Goal: Task Accomplishment & Management: Use online tool/utility

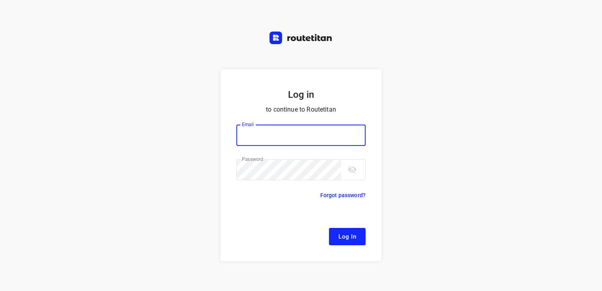
type input "[EMAIL_ADDRESS][DOMAIN_NAME]"
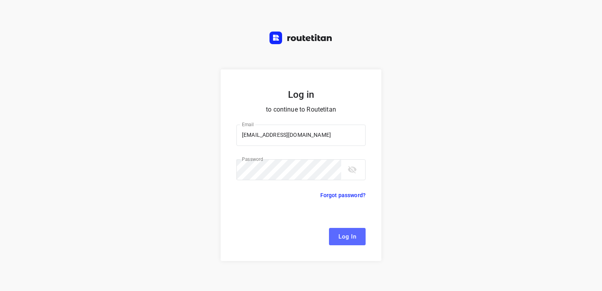
click at [351, 233] on span "Log In" at bounding box center [348, 236] width 18 height 10
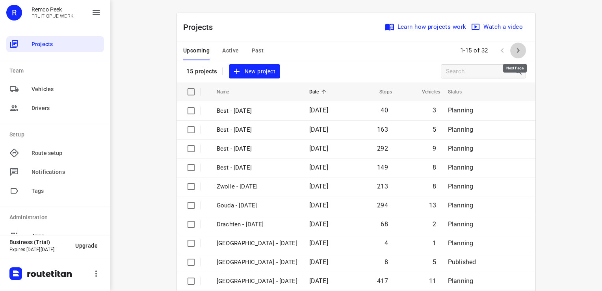
click at [518, 56] on button "button" at bounding box center [519, 51] width 16 height 16
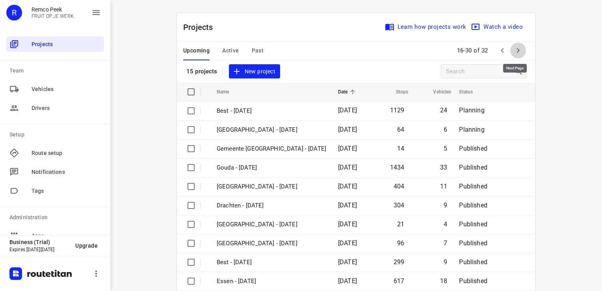
click at [514, 53] on icon "button" at bounding box center [518, 50] width 9 height 9
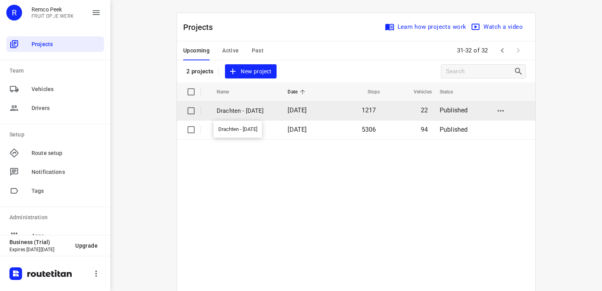
click at [242, 112] on p "Drachten - [DATE]" at bounding box center [246, 110] width 59 height 9
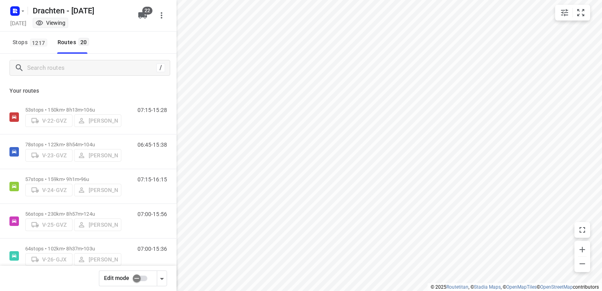
checkbox input "true"
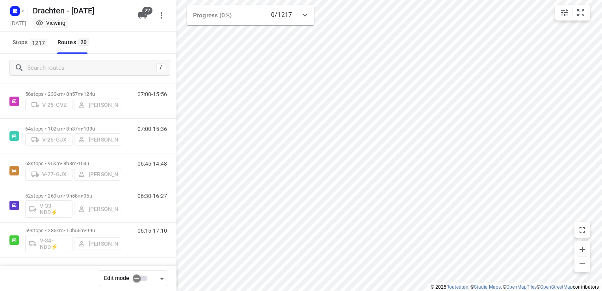
scroll to position [121, 0]
click at [138, 278] on input "checkbox" at bounding box center [136, 278] width 45 height 15
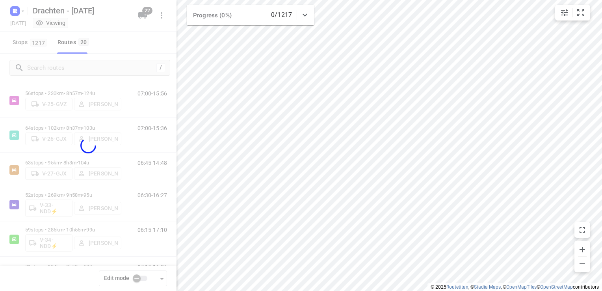
checkbox input "true"
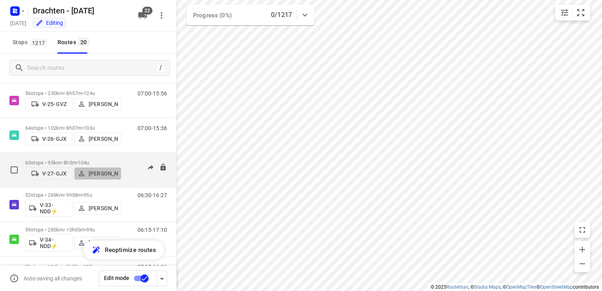
click at [108, 175] on p "[PERSON_NAME]" at bounding box center [103, 173] width 29 height 6
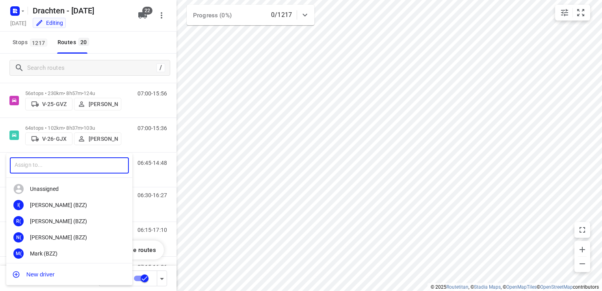
click at [50, 168] on input "text" at bounding box center [69, 165] width 119 height 16
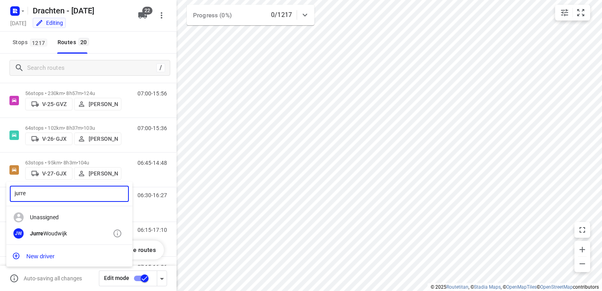
type input "jurre"
click at [65, 236] on div "Jurre Woudwijk" at bounding box center [71, 233] width 83 height 6
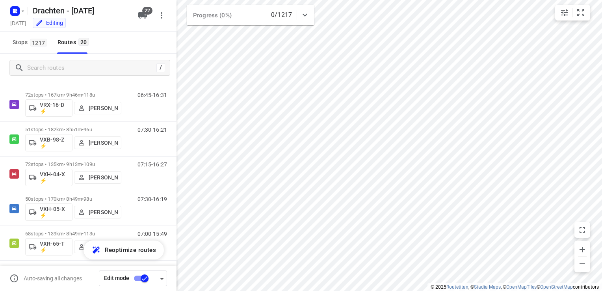
scroll to position [535, 0]
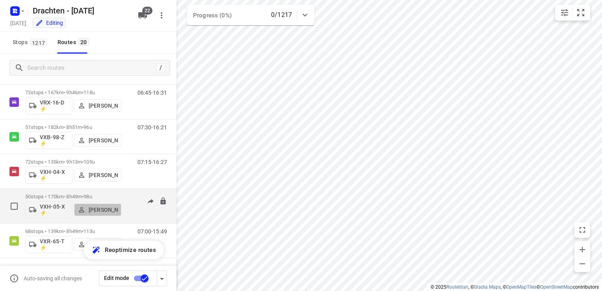
click at [97, 208] on p "[PERSON_NAME]" at bounding box center [103, 210] width 29 height 6
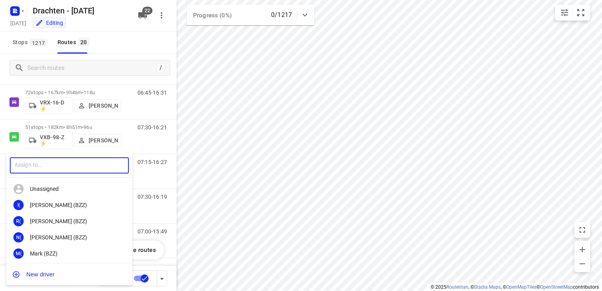
click at [76, 170] on input "text" at bounding box center [69, 165] width 119 height 16
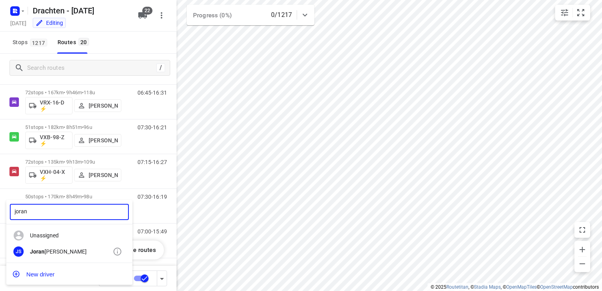
type input "joran"
click at [62, 251] on div "Joran Smit" at bounding box center [71, 251] width 83 height 6
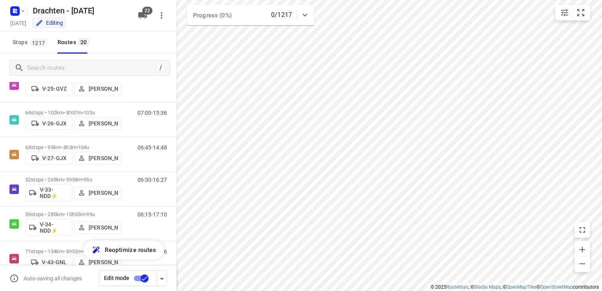
scroll to position [136, 0]
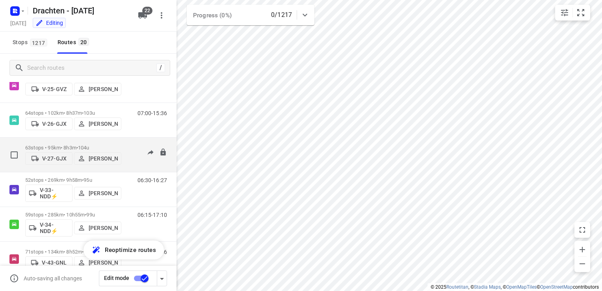
click at [77, 145] on p "63 stops • 95km • 8h3m • 104u" at bounding box center [73, 148] width 96 height 6
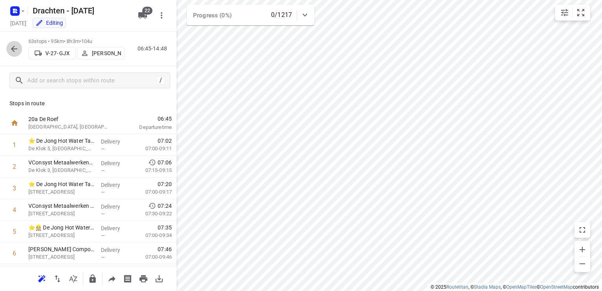
click at [17, 48] on icon "button" at bounding box center [13, 48] width 9 height 9
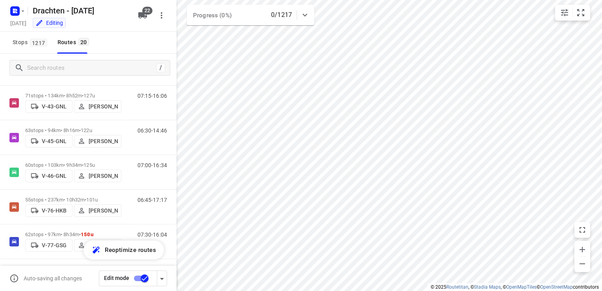
scroll to position [290, 0]
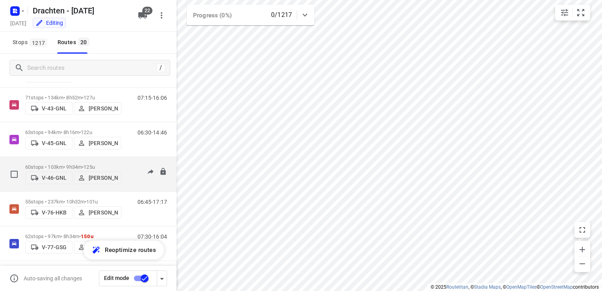
click at [75, 164] on p "60 stops • 103km • 9h34m • 125u" at bounding box center [73, 167] width 96 height 6
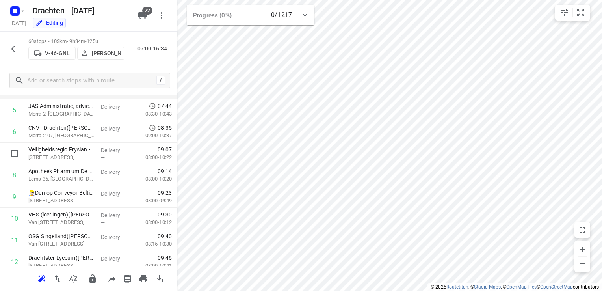
scroll to position [123, 0]
click at [95, 281] on icon "button" at bounding box center [92, 278] width 6 height 8
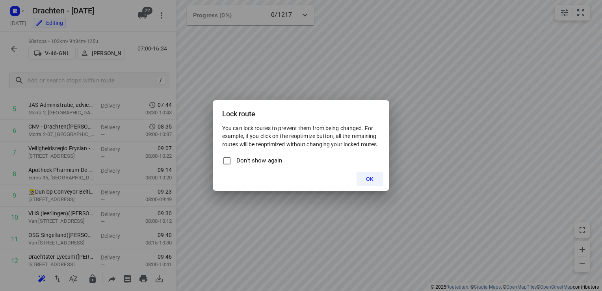
click at [369, 181] on span "OK" at bounding box center [369, 179] width 7 height 6
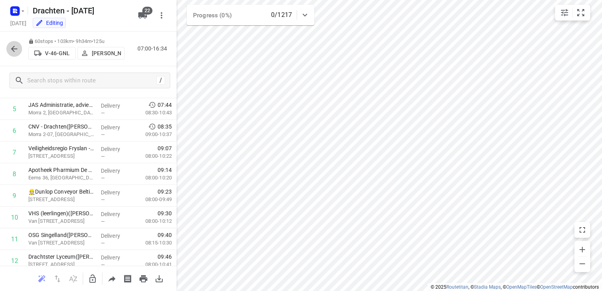
click at [13, 45] on icon "button" at bounding box center [13, 48] width 9 height 9
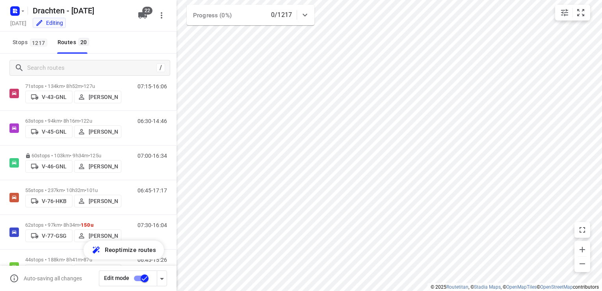
scroll to position [302, 0]
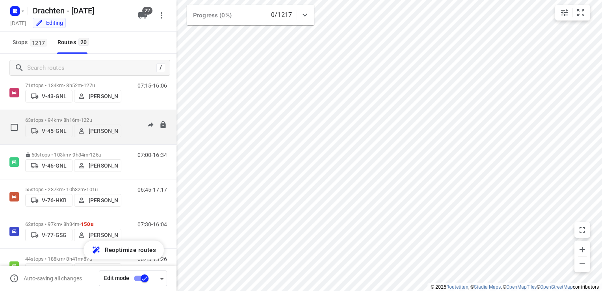
click at [75, 117] on p "63 stops • 94km • 8h16m • 122u" at bounding box center [73, 120] width 96 height 6
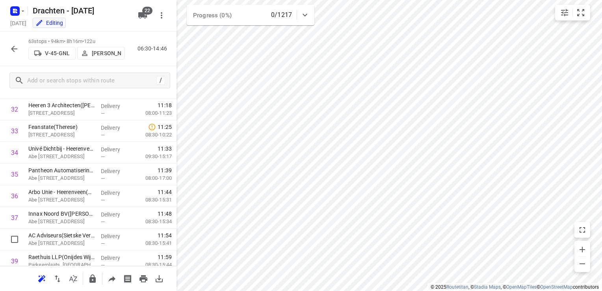
scroll to position [706, 0]
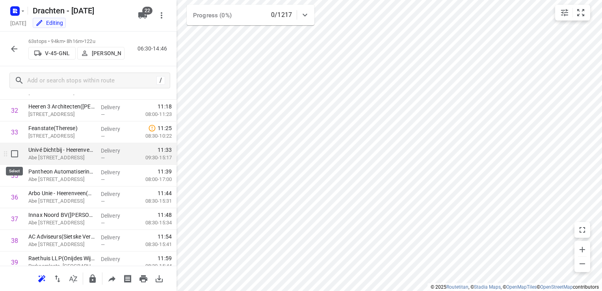
click at [16, 154] on input "checkbox" at bounding box center [15, 154] width 16 height 16
checkbox input "true"
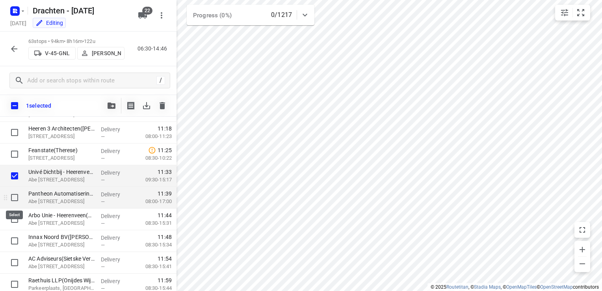
click at [15, 196] on input "checkbox" at bounding box center [15, 198] width 16 height 16
checkbox input "true"
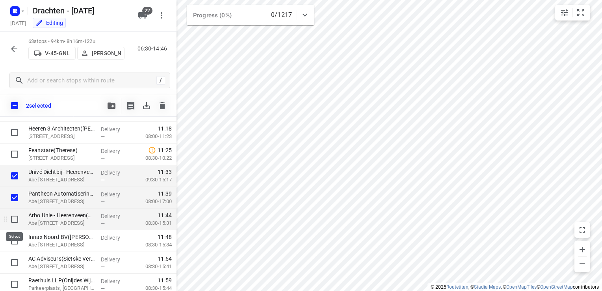
click at [15, 219] on input "checkbox" at bounding box center [15, 219] width 16 height 16
checkbox input "true"
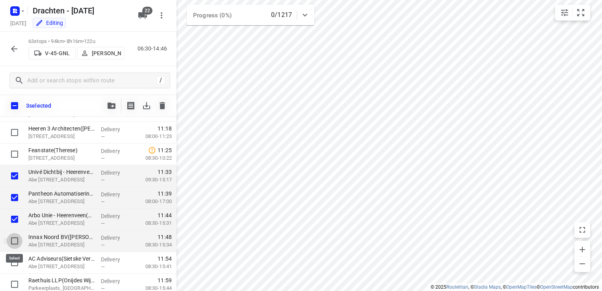
click at [15, 239] on input "checkbox" at bounding box center [15, 241] width 16 height 16
checkbox input "true"
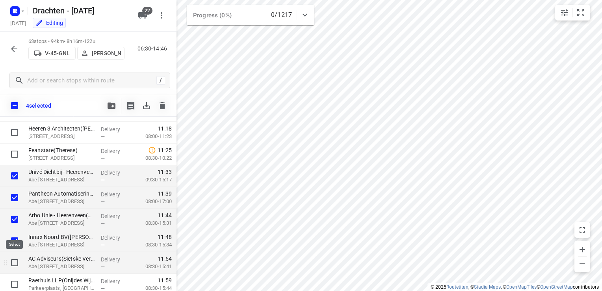
click at [16, 263] on input "checkbox" at bounding box center [15, 263] width 16 height 16
checkbox input "true"
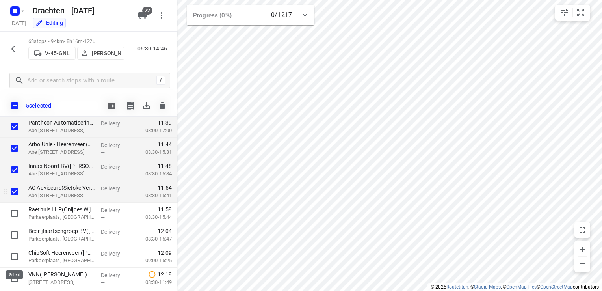
scroll to position [779, 0]
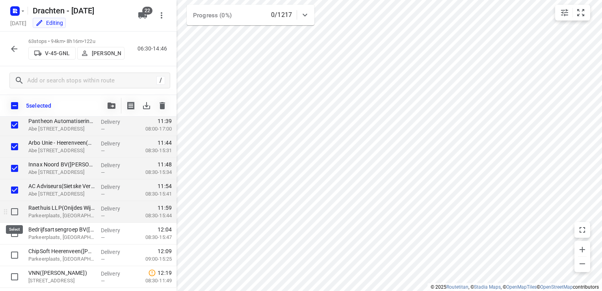
click at [14, 213] on input "checkbox" at bounding box center [15, 212] width 16 height 16
checkbox input "true"
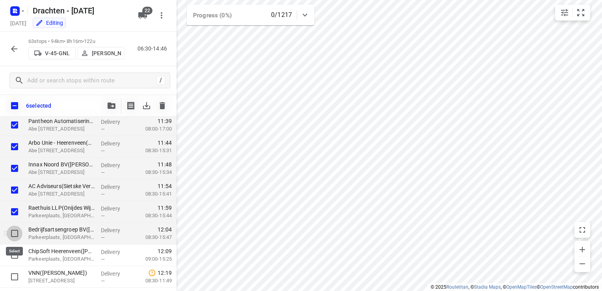
click at [15, 232] on input "checkbox" at bounding box center [15, 233] width 16 height 16
checkbox input "true"
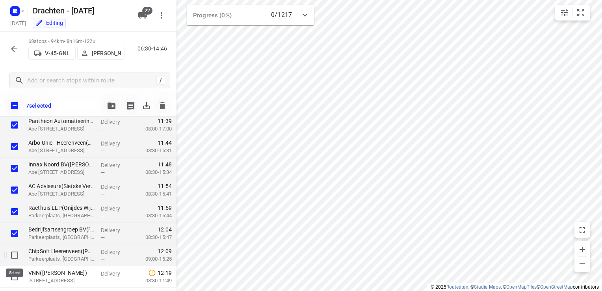
click at [14, 257] on input "checkbox" at bounding box center [15, 255] width 16 height 16
checkbox input "true"
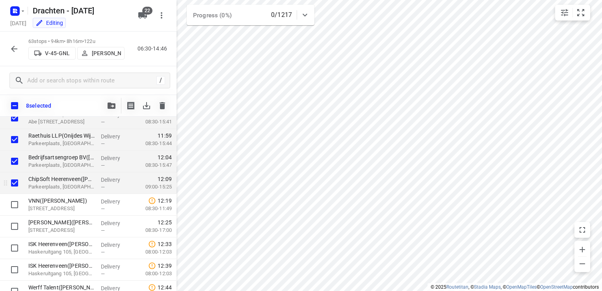
scroll to position [851, 0]
click at [114, 106] on icon "button" at bounding box center [112, 105] width 8 height 6
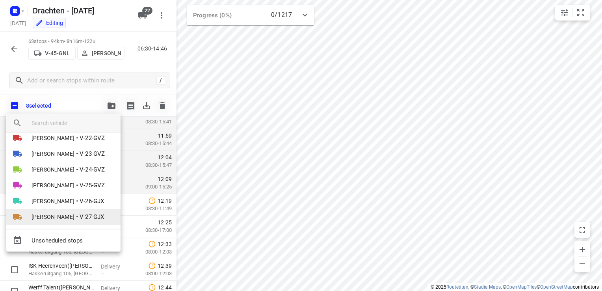
scroll to position [11, 0]
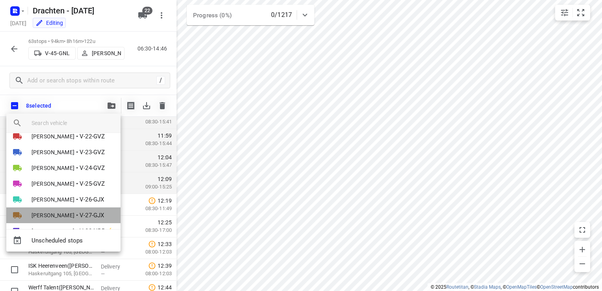
click at [69, 216] on span "[PERSON_NAME]" at bounding box center [53, 215] width 43 height 8
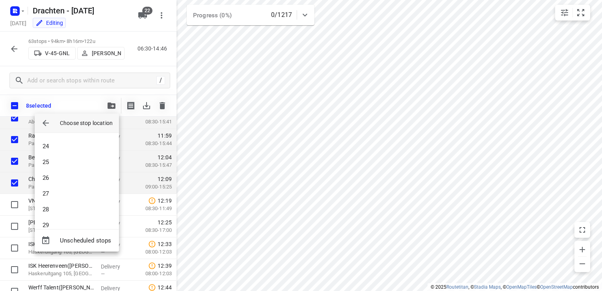
scroll to position [371, 0]
click at [67, 213] on li "29" at bounding box center [77, 215] width 84 height 16
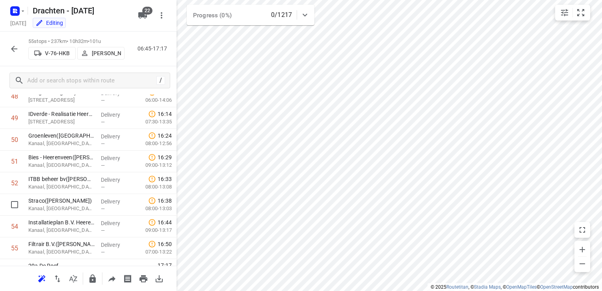
scroll to position [1068, 0]
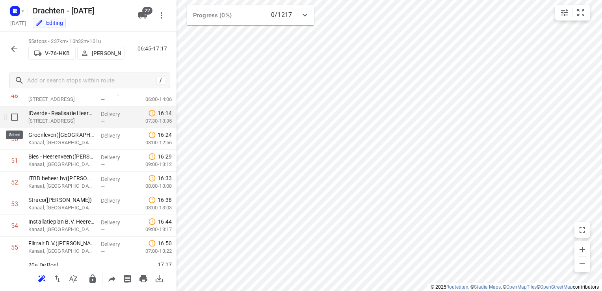
click at [14, 118] on input "checkbox" at bounding box center [15, 117] width 16 height 16
checkbox input "true"
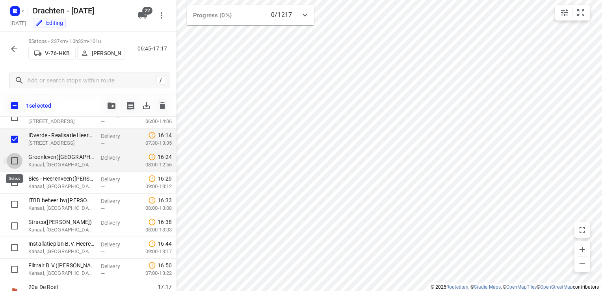
click at [14, 159] on input "checkbox" at bounding box center [15, 161] width 16 height 16
checkbox input "true"
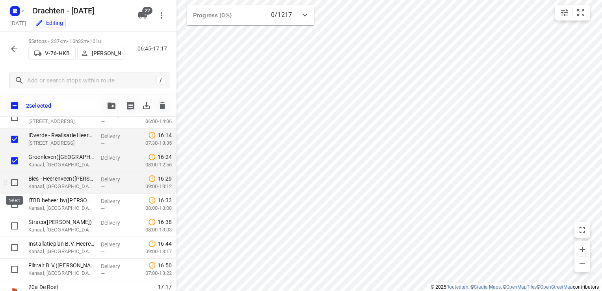
click at [16, 185] on input "checkbox" at bounding box center [15, 183] width 16 height 16
checkbox input "true"
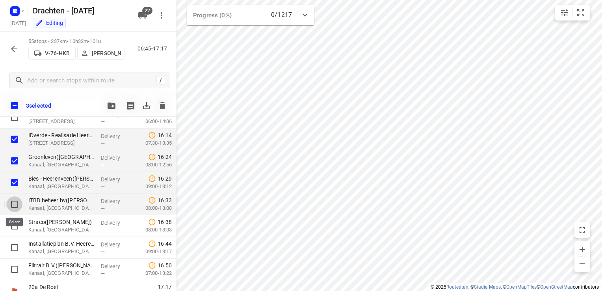
click at [13, 205] on input "checkbox" at bounding box center [15, 204] width 16 height 16
checkbox input "true"
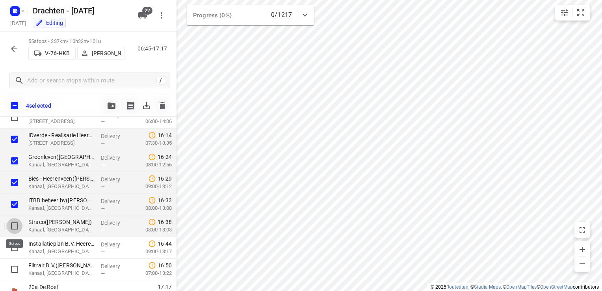
click at [14, 227] on input "checkbox" at bounding box center [15, 226] width 16 height 16
checkbox input "true"
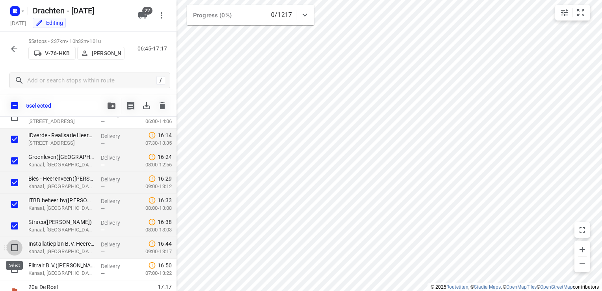
click at [14, 249] on input "checkbox" at bounding box center [15, 248] width 16 height 16
checkbox input "true"
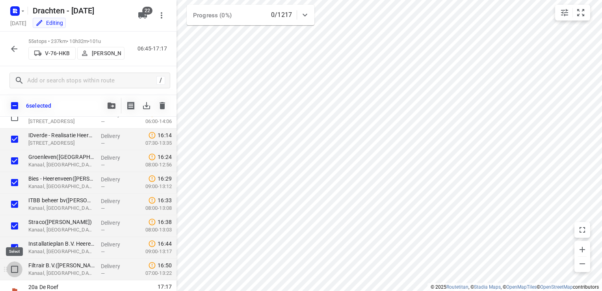
click at [14, 272] on input "checkbox" at bounding box center [15, 269] width 16 height 16
checkbox input "true"
click at [112, 104] on icon "button" at bounding box center [112, 105] width 8 height 6
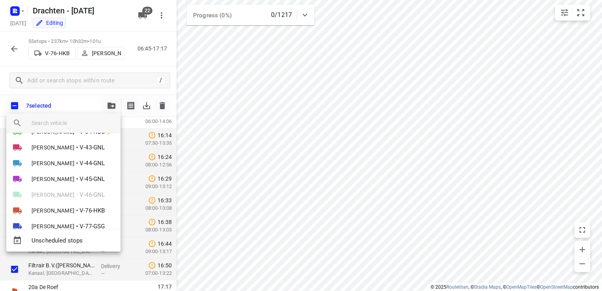
scroll to position [125, 0]
click at [89, 179] on span "V-45-GNL" at bounding box center [92, 179] width 25 height 9
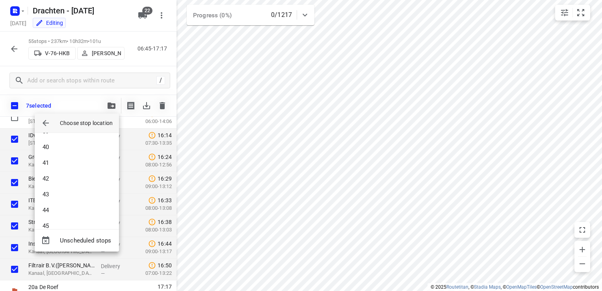
scroll to position [780, 0]
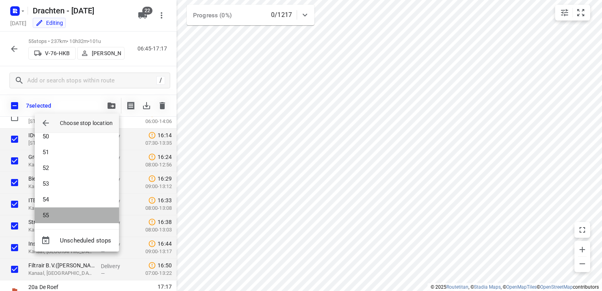
click at [95, 217] on li "55" at bounding box center [77, 215] width 84 height 16
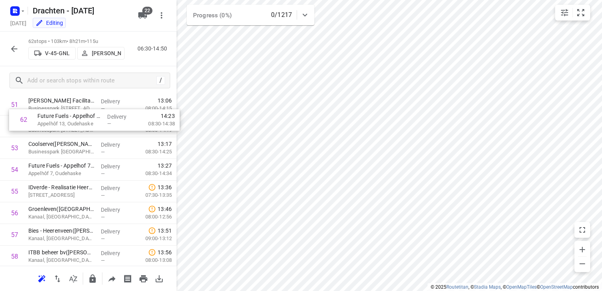
scroll to position [1094, 0]
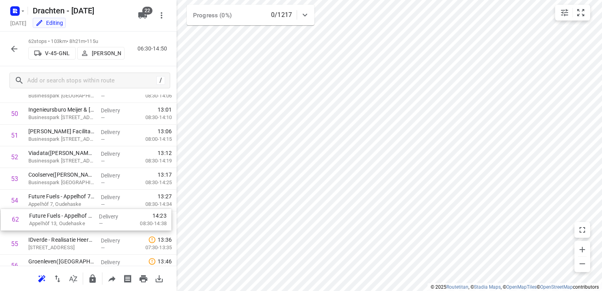
drag, startPoint x: 89, startPoint y: 237, endPoint x: 91, endPoint y: 219, distance: 18.2
click at [92, 281] on icon "button" at bounding box center [92, 278] width 6 height 8
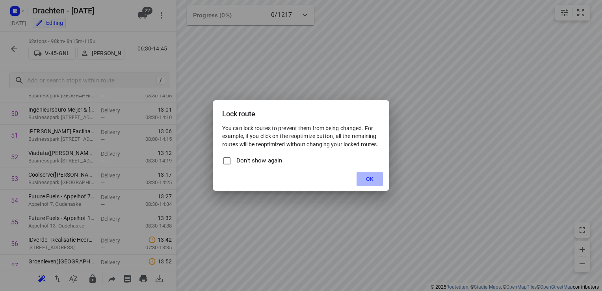
click at [374, 179] on button "OK" at bounding box center [370, 179] width 26 height 14
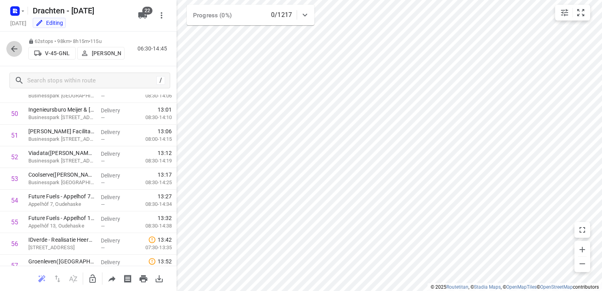
click at [15, 51] on icon "button" at bounding box center [13, 48] width 9 height 9
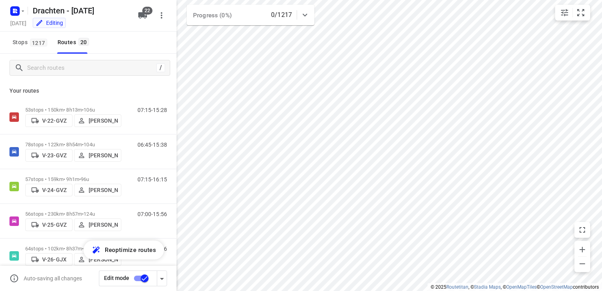
click at [142, 279] on input "checkbox" at bounding box center [144, 278] width 45 height 15
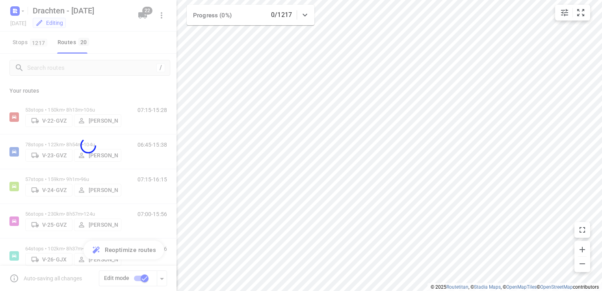
checkbox input "false"
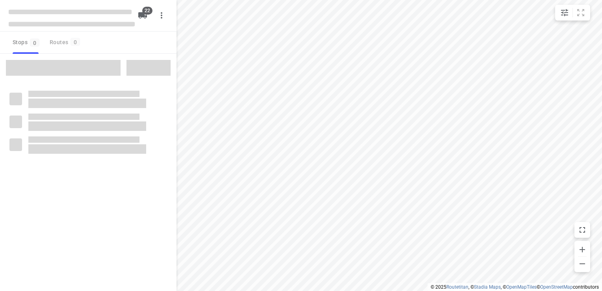
checkbox input "true"
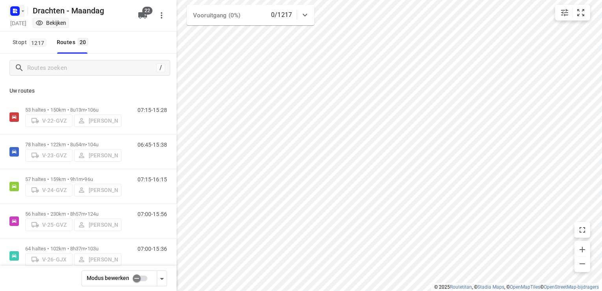
click at [22, 11] on icon "button" at bounding box center [23, 11] width 6 height 6
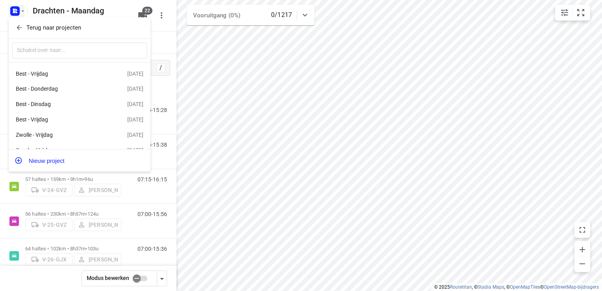
click at [37, 28] on p "Terug naar projecten" at bounding box center [53, 27] width 55 height 9
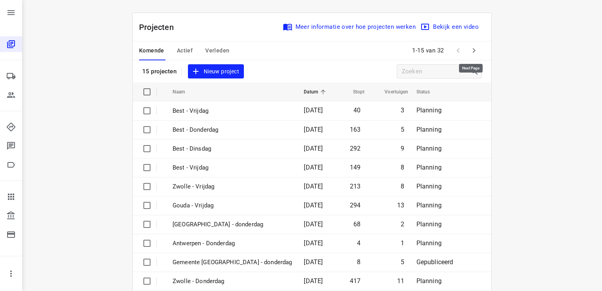
click at [470, 51] on icon "button" at bounding box center [474, 50] width 9 height 9
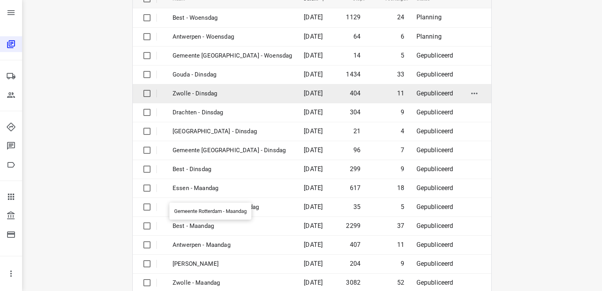
scroll to position [107, 0]
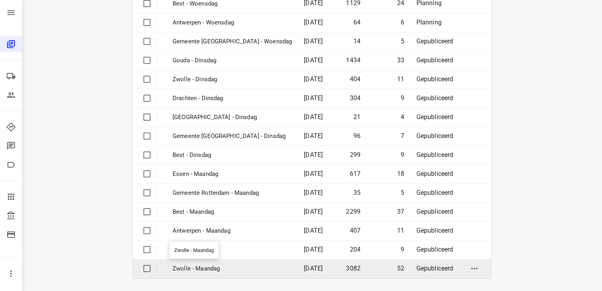
click at [217, 267] on p "Zwolle - Maandag" at bounding box center [232, 268] width 119 height 9
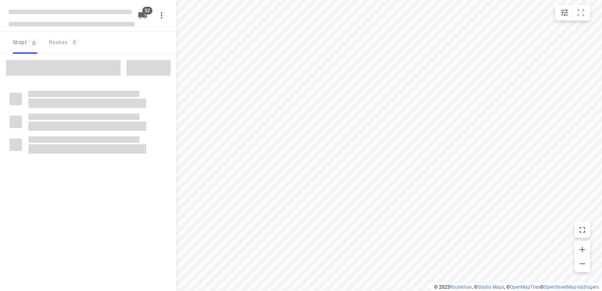
checkbox input "true"
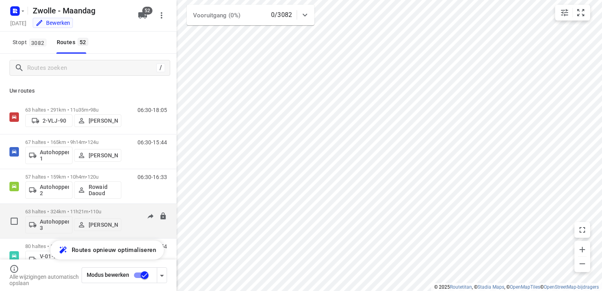
click at [69, 210] on p "63 haltes • 324km • 11h21m • 110u" at bounding box center [73, 212] width 96 height 6
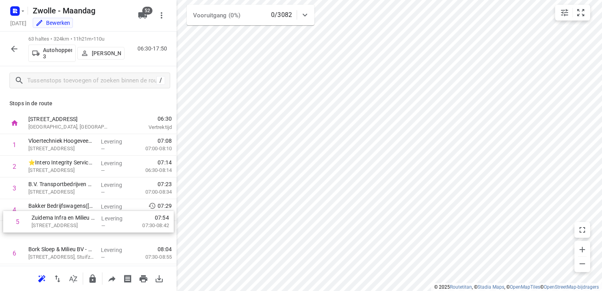
scroll to position [1, 0]
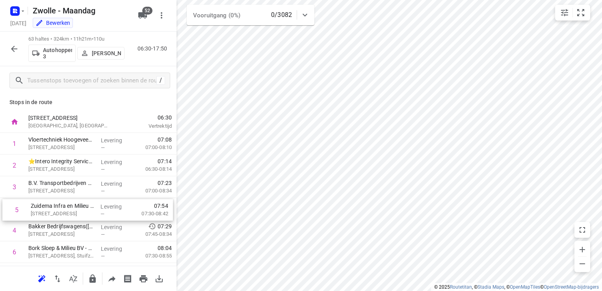
drag, startPoint x: 56, startPoint y: 234, endPoint x: 61, endPoint y: 211, distance: 23.7
drag, startPoint x: 102, startPoint y: 190, endPoint x: 100, endPoint y: 214, distance: 24.5
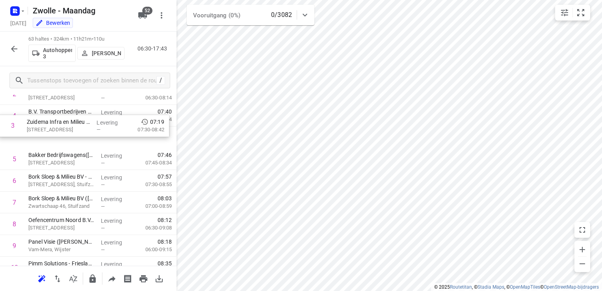
scroll to position [69, 0]
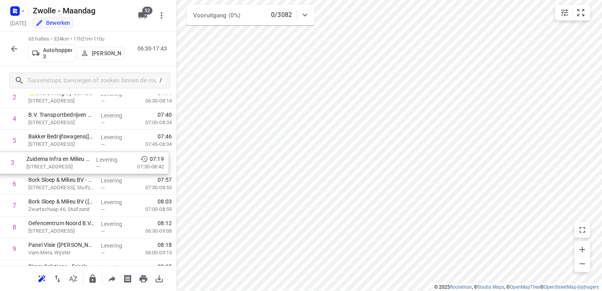
drag, startPoint x: 82, startPoint y: 110, endPoint x: 81, endPoint y: 167, distance: 57.2
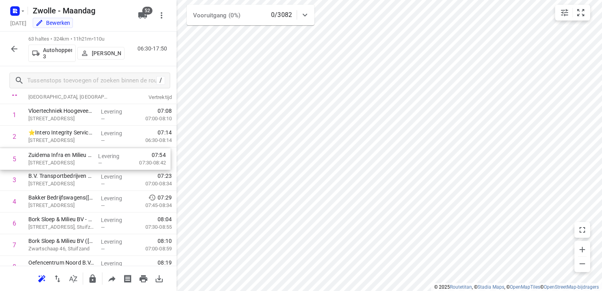
drag, startPoint x: 85, startPoint y: 201, endPoint x: 85, endPoint y: 157, distance: 44.2
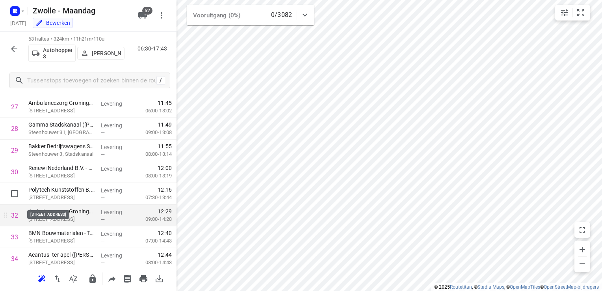
scroll to position [700, 0]
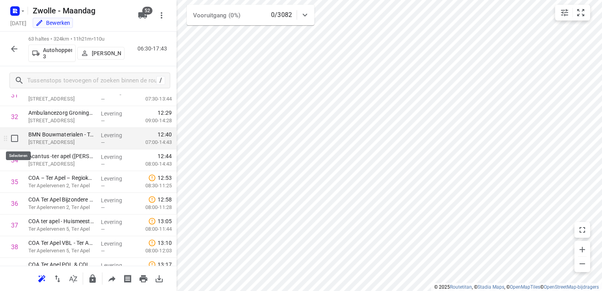
click at [16, 142] on input "checkbox" at bounding box center [15, 138] width 16 height 16
checkbox input "true"
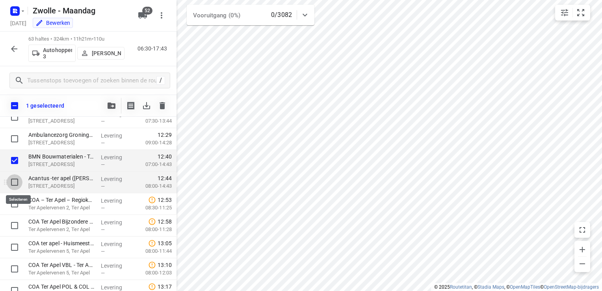
click at [18, 183] on input "checkbox" at bounding box center [15, 182] width 16 height 16
checkbox input "true"
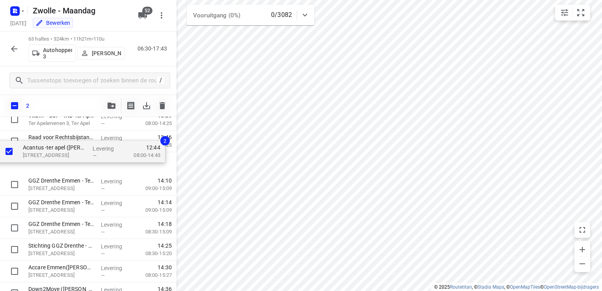
scroll to position [935, 0]
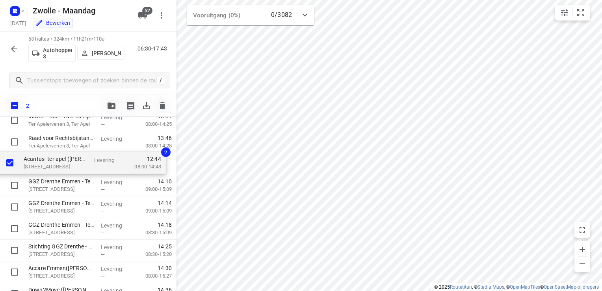
drag, startPoint x: 51, startPoint y: 145, endPoint x: 47, endPoint y: 168, distance: 23.0
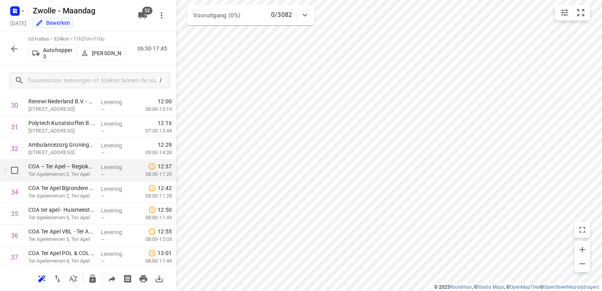
scroll to position [660, 0]
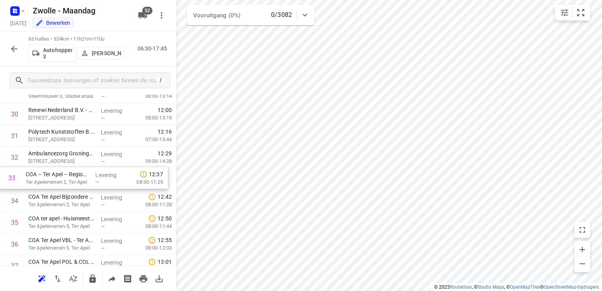
drag, startPoint x: 63, startPoint y: 185, endPoint x: 59, endPoint y: 182, distance: 4.8
click at [59, 182] on div "1 Vloertechniek Hoogeveen B.V.(Jacqueline) [STREET_ADDRESS] Levering — 07:08 07…" at bounding box center [88, 158] width 177 height 1366
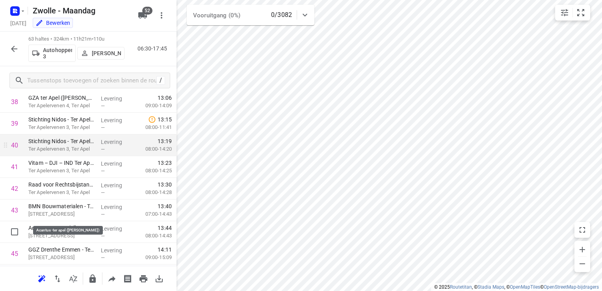
scroll to position [857, 0]
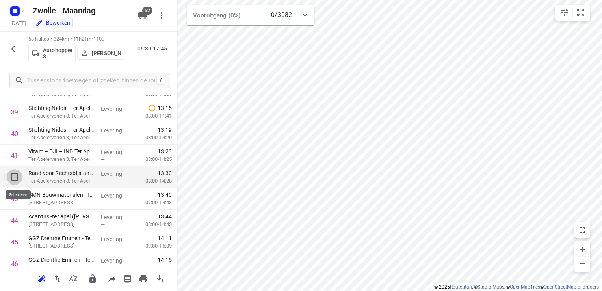
click at [15, 180] on input "checkbox" at bounding box center [15, 177] width 16 height 16
checkbox input "true"
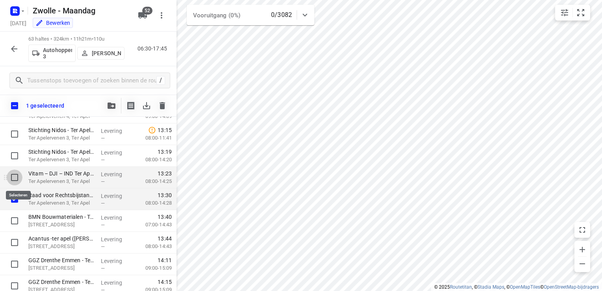
click at [15, 175] on input "checkbox" at bounding box center [15, 178] width 16 height 16
checkbox input "true"
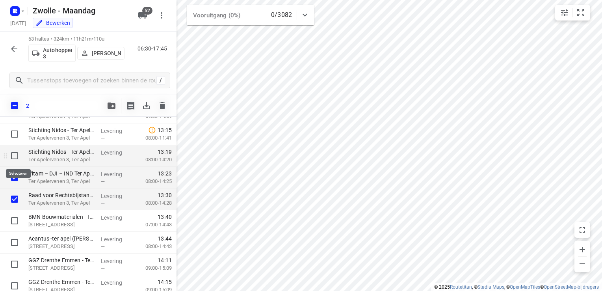
click at [13, 155] on input "checkbox" at bounding box center [15, 156] width 16 height 16
checkbox input "true"
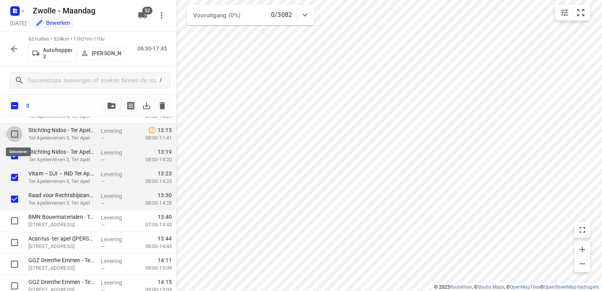
click at [15, 136] on input "checkbox" at bounding box center [15, 134] width 16 height 16
checkbox input "true"
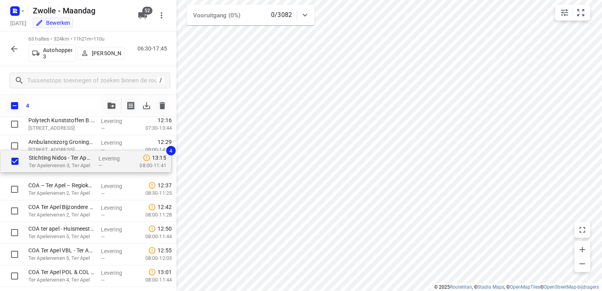
scroll to position [691, 0]
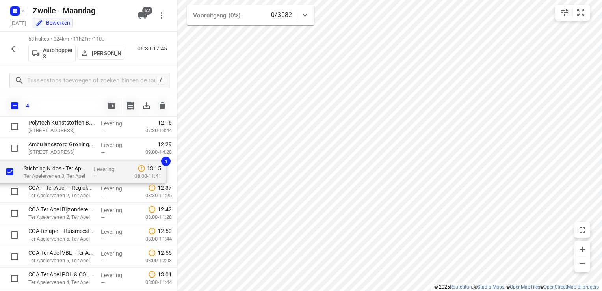
drag, startPoint x: 60, startPoint y: 289, endPoint x: 56, endPoint y: 167, distance: 122.3
click at [56, 167] on div "Vloertechniek Hoogeveen B.V.(Jacqueline) [STREET_ADDRESS] Levering — 07:08 07:0…" at bounding box center [88, 148] width 177 height 1366
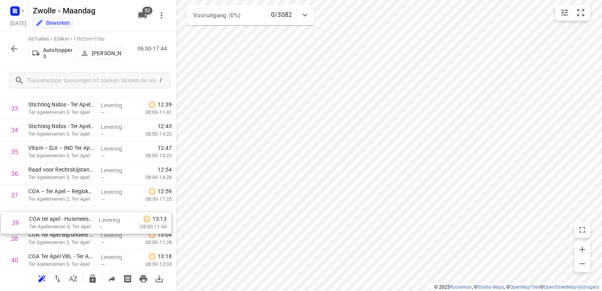
scroll to position [731, 0]
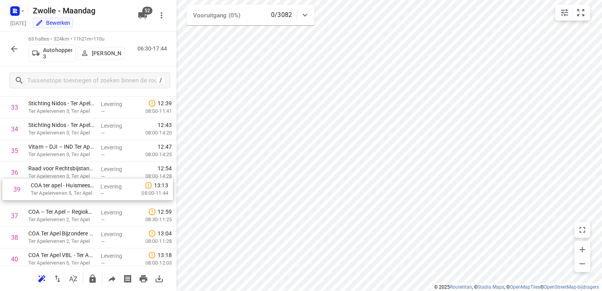
drag, startPoint x: 54, startPoint y: 242, endPoint x: 54, endPoint y: 193, distance: 49.3
click at [54, 193] on div "1 Vloertechniek Hoogeveen B.V.(Jacqueline) [STREET_ADDRESS] Levering — 07:08 07…" at bounding box center [88, 86] width 177 height 1366
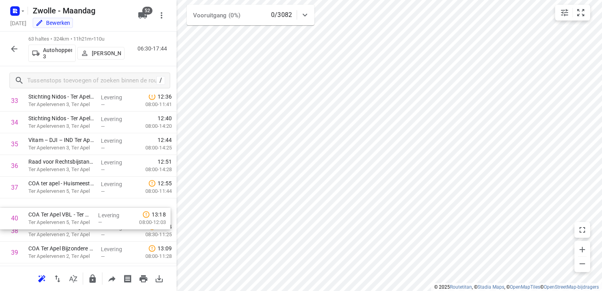
scroll to position [739, 0]
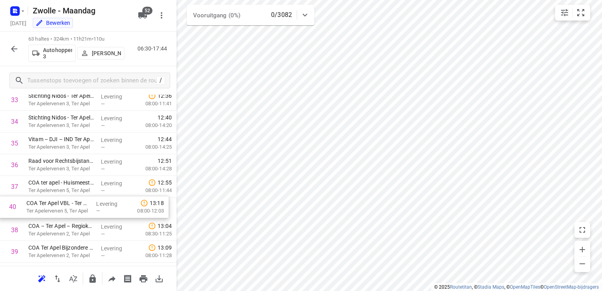
drag, startPoint x: 55, startPoint y: 258, endPoint x: 54, endPoint y: 198, distance: 59.5
click at [54, 198] on div "1 Vloertechniek Hoogeveen B.V.(Jacqueline) [STREET_ADDRESS] Levering — 07:08 07…" at bounding box center [88, 78] width 177 height 1366
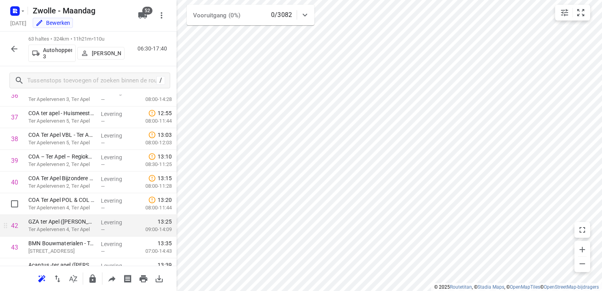
scroll to position [818, 0]
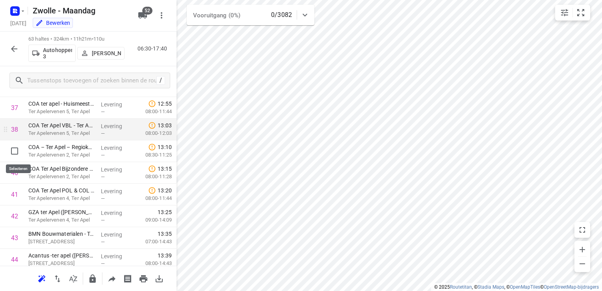
drag, startPoint x: 11, startPoint y: 149, endPoint x: 13, endPoint y: 160, distance: 10.8
click at [11, 151] on input "checkbox" at bounding box center [15, 151] width 16 height 16
checkbox input "true"
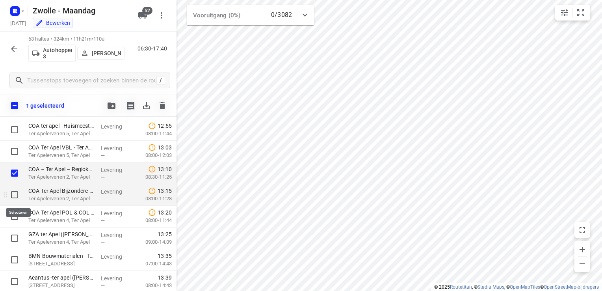
click at [16, 193] on input "checkbox" at bounding box center [15, 195] width 16 height 16
checkbox input "true"
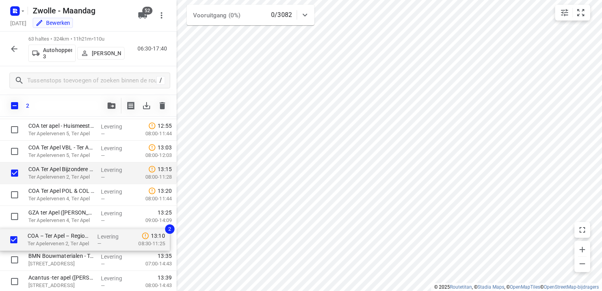
drag, startPoint x: 44, startPoint y: 175, endPoint x: 44, endPoint y: 245, distance: 69.8
click at [44, 245] on div "Vloertechniek Hoogeveen B.V.(Jacqueline) [STREET_ADDRESS] Levering — 07:08 07:0…" at bounding box center [88, 22] width 177 height 1366
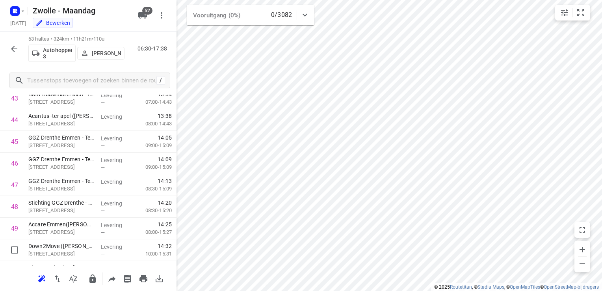
scroll to position [1054, 0]
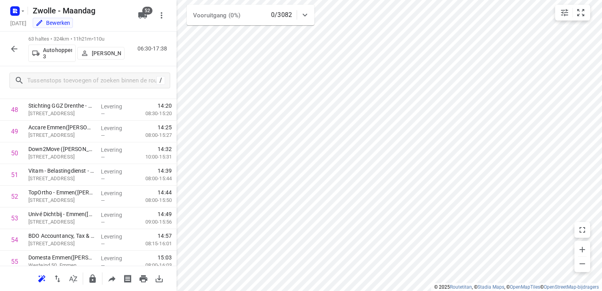
drag, startPoint x: 243, startPoint y: 12, endPoint x: 118, endPoint y: 2, distance: 125.7
click at [115, 15] on h5 "Zwolle - Maandag" at bounding box center [81, 10] width 102 height 13
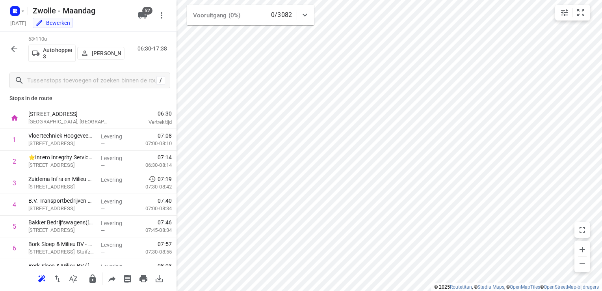
scroll to position [0, 0]
